Goal: Ask a question

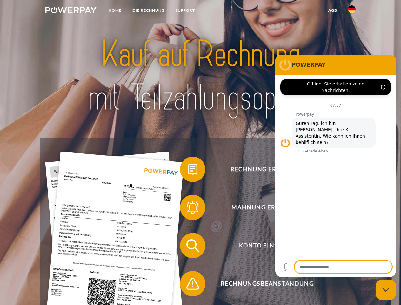
click at [71, 11] on img at bounding box center [70, 10] width 51 height 6
click at [352, 11] on img at bounding box center [352, 9] width 8 height 8
click at [333, 10] on link "agb" at bounding box center [333, 10] width 20 height 11
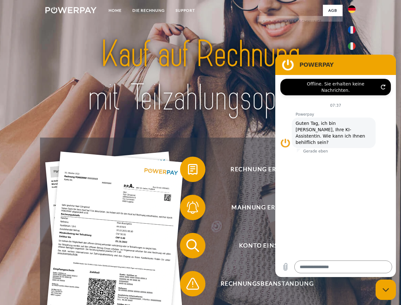
click at [188, 171] on span at bounding box center [183, 169] width 32 height 32
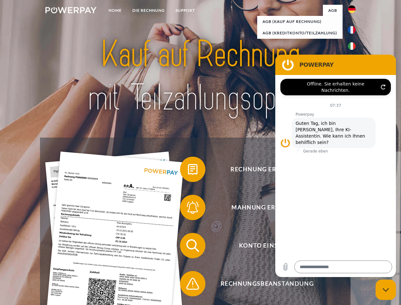
click at [188, 209] on div "Rechnung erhalten? Mahnung erhalten? Konto einsehen" at bounding box center [200, 265] width 321 height 254
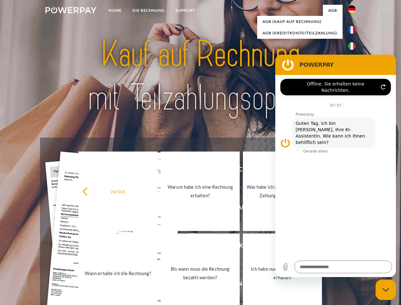
click at [188, 247] on link "Bis wann muss die Rechnung bezahlt werden?" at bounding box center [200, 273] width 79 height 79
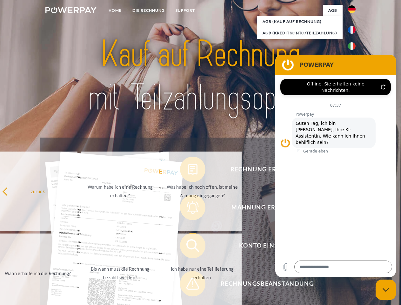
click at [188, 285] on span at bounding box center [183, 284] width 32 height 32
click at [386, 290] on icon "Messaging-Fenster schließen" at bounding box center [386, 290] width 7 height 4
type textarea "*"
